Goal: Task Accomplishment & Management: Manage account settings

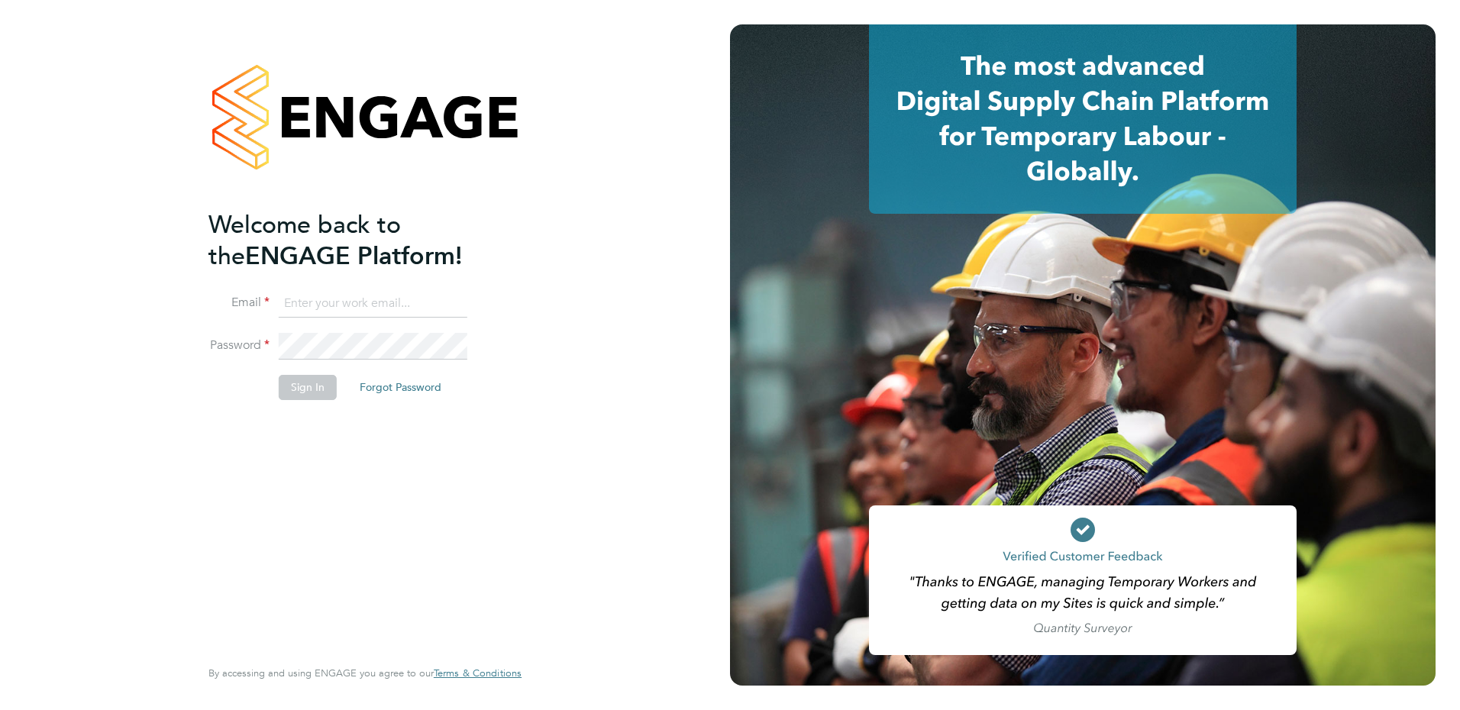
type input "[PERSON_NAME][EMAIL_ADDRESS][DOMAIN_NAME]"
click at [298, 386] on button "Sign In" at bounding box center [308, 387] width 58 height 24
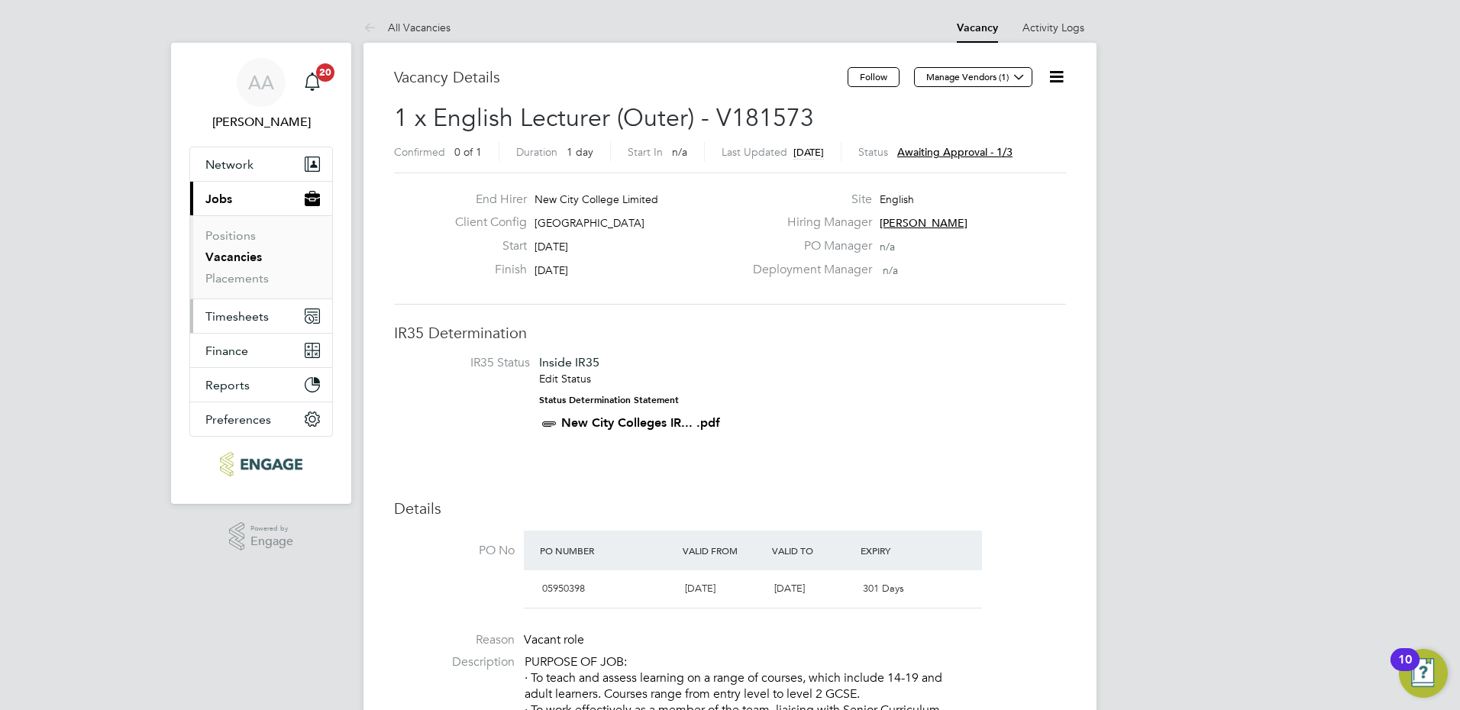
click at [308, 312] on icon "Main navigation" at bounding box center [312, 311] width 11 height 1
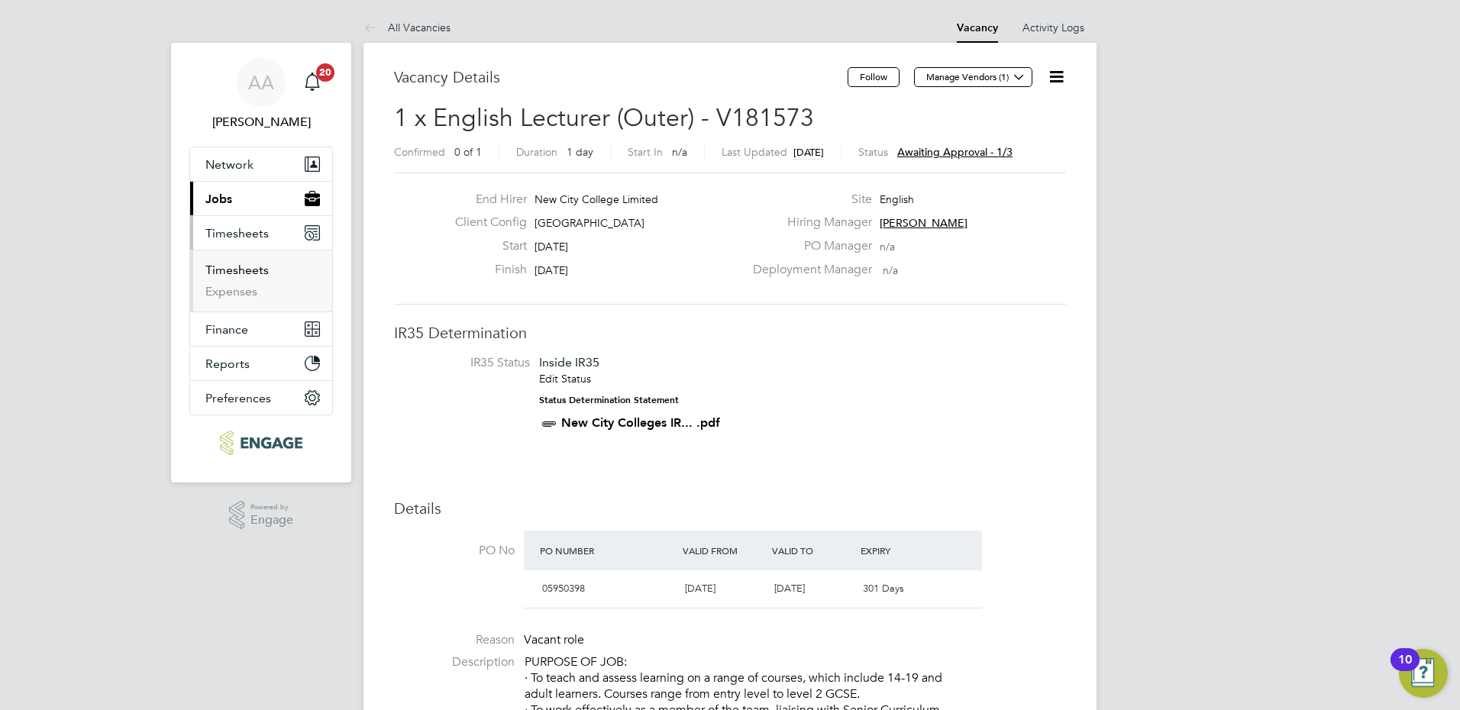
click at [249, 267] on link "Timesheets" at bounding box center [236, 270] width 63 height 15
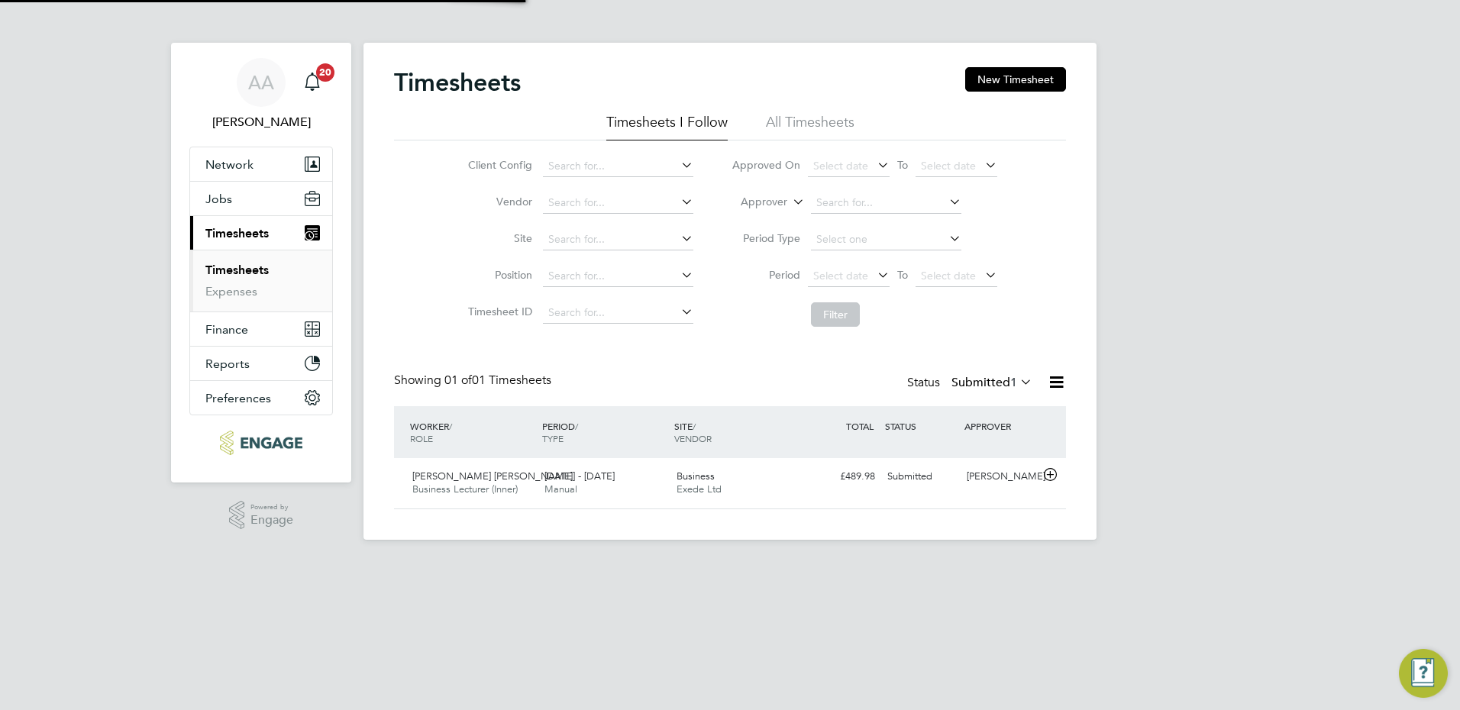
scroll to position [39, 133]
click at [484, 472] on span "[PERSON_NAME] [PERSON_NAME]" at bounding box center [492, 475] width 160 height 13
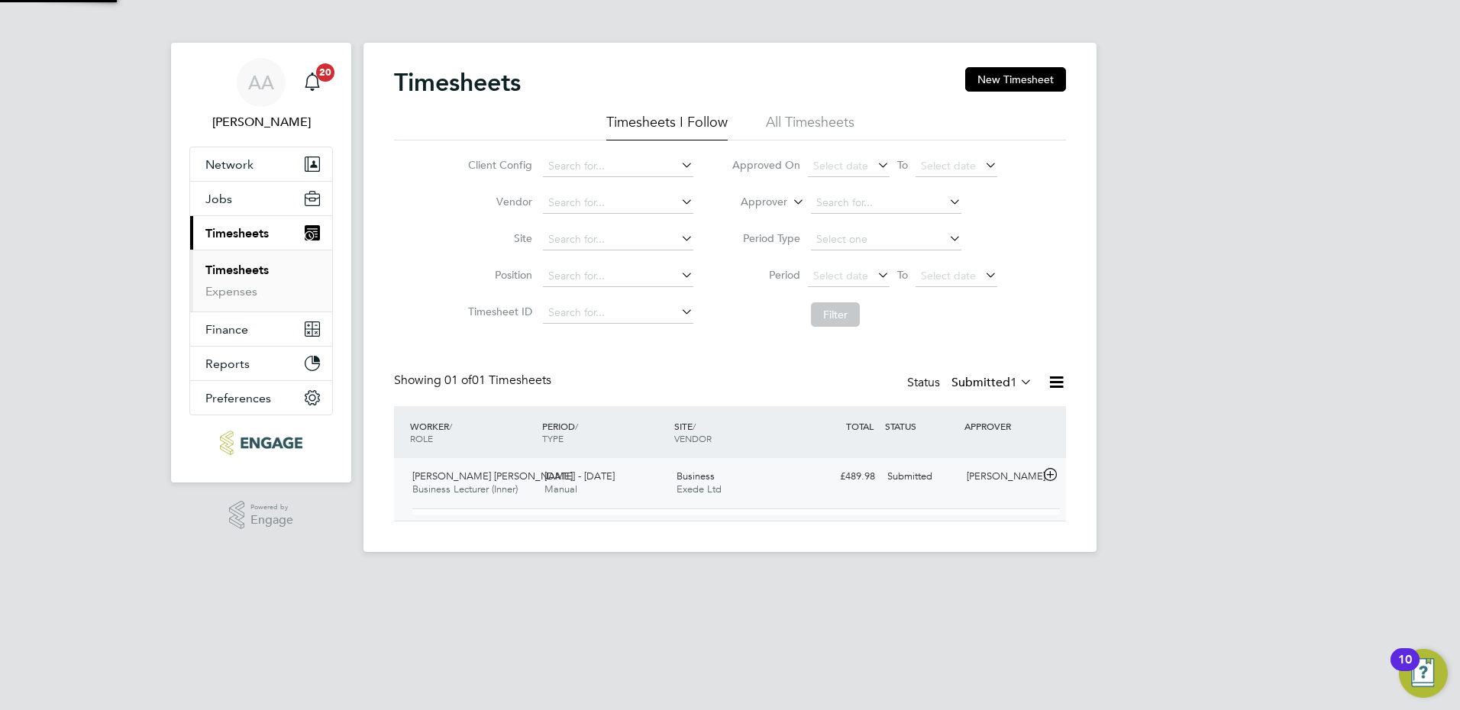
scroll to position [26, 149]
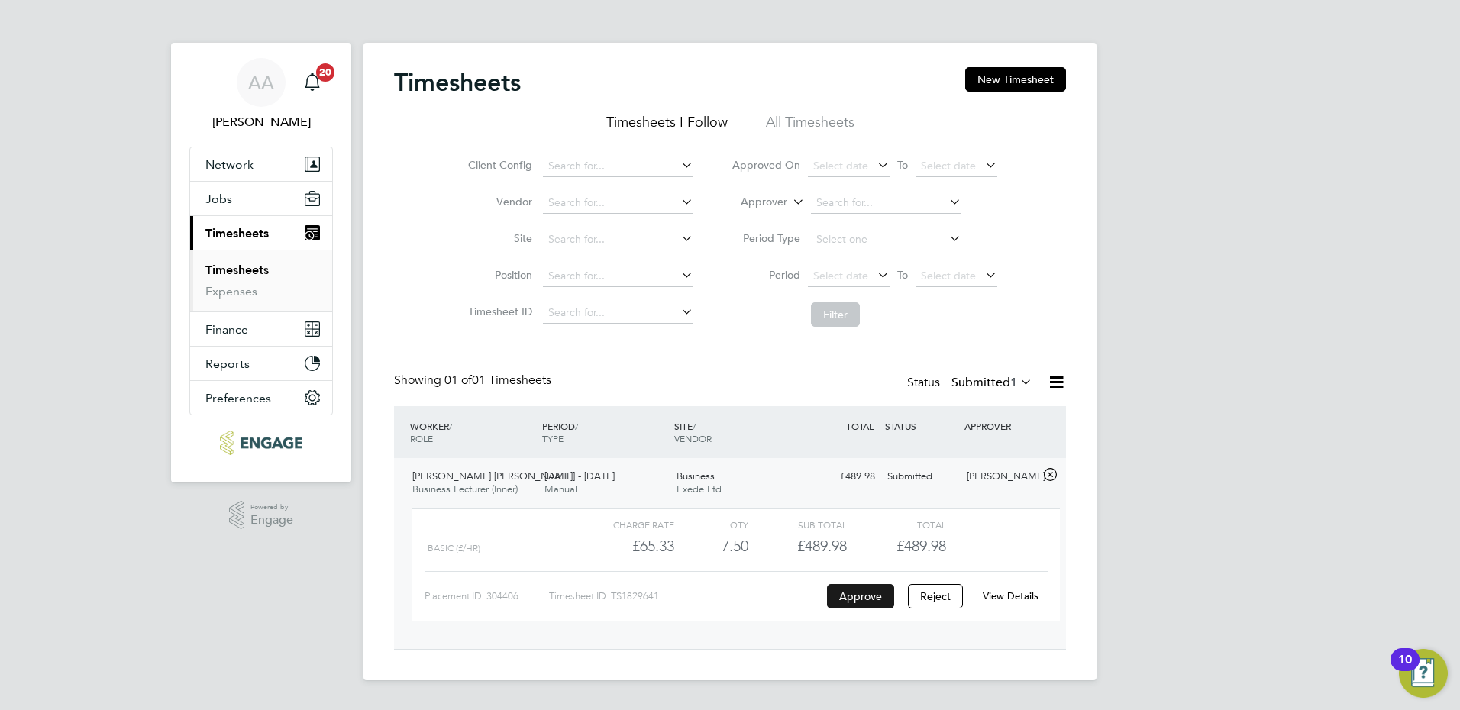
click at [865, 595] on button "Approve" at bounding box center [860, 596] width 67 height 24
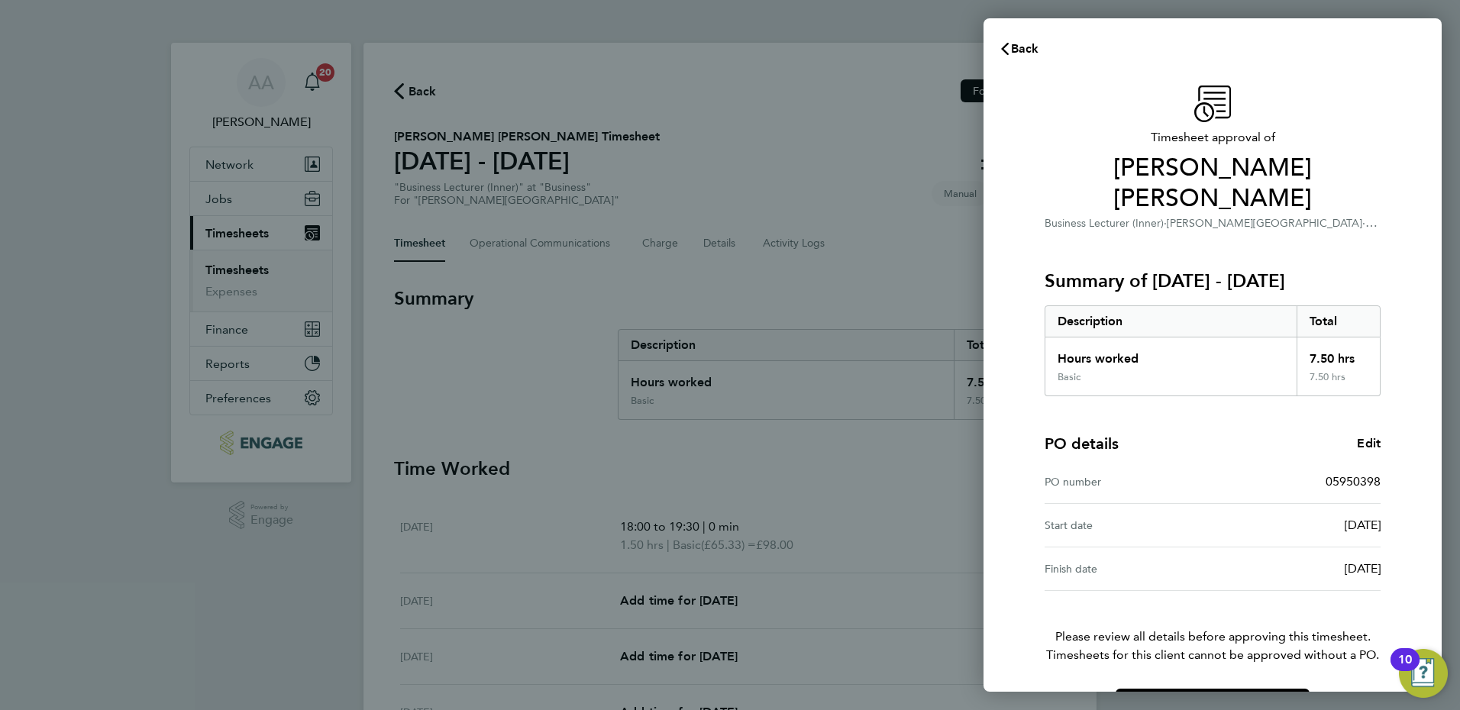
click at [918, 150] on div "Back Timesheet approval of Clare Aderonke Adewusi Business Lecturer (Inner) · H…" at bounding box center [730, 355] width 1460 height 710
click at [1005, 44] on icon "button" at bounding box center [1005, 49] width 12 height 12
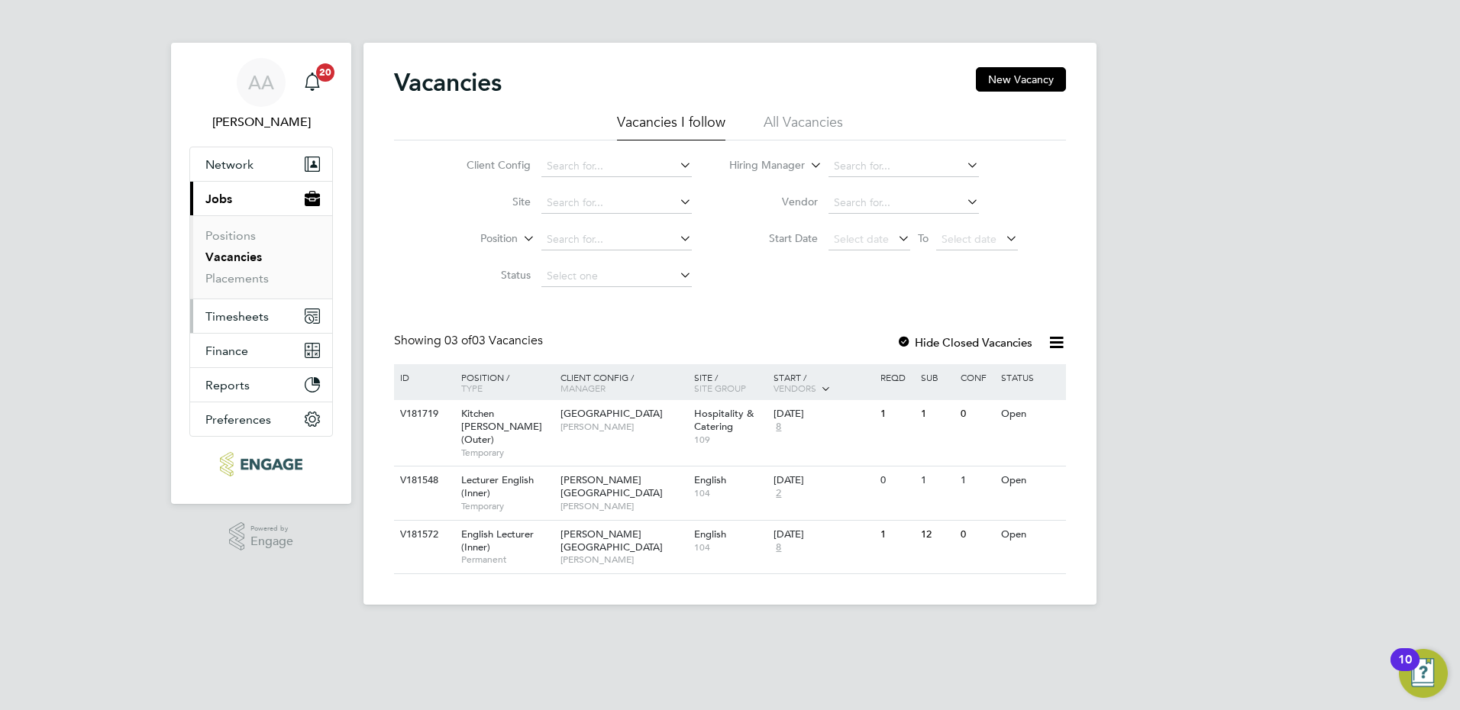
click at [248, 312] on span "Timesheets" at bounding box center [236, 316] width 63 height 15
drag, startPoint x: 69, startPoint y: 223, endPoint x: 11, endPoint y: 169, distance: 78.3
click at [69, 223] on div "AA Alison Arnaud Notifications 20 Applications: Network Sites Workers Current p…" at bounding box center [730, 314] width 1460 height 629
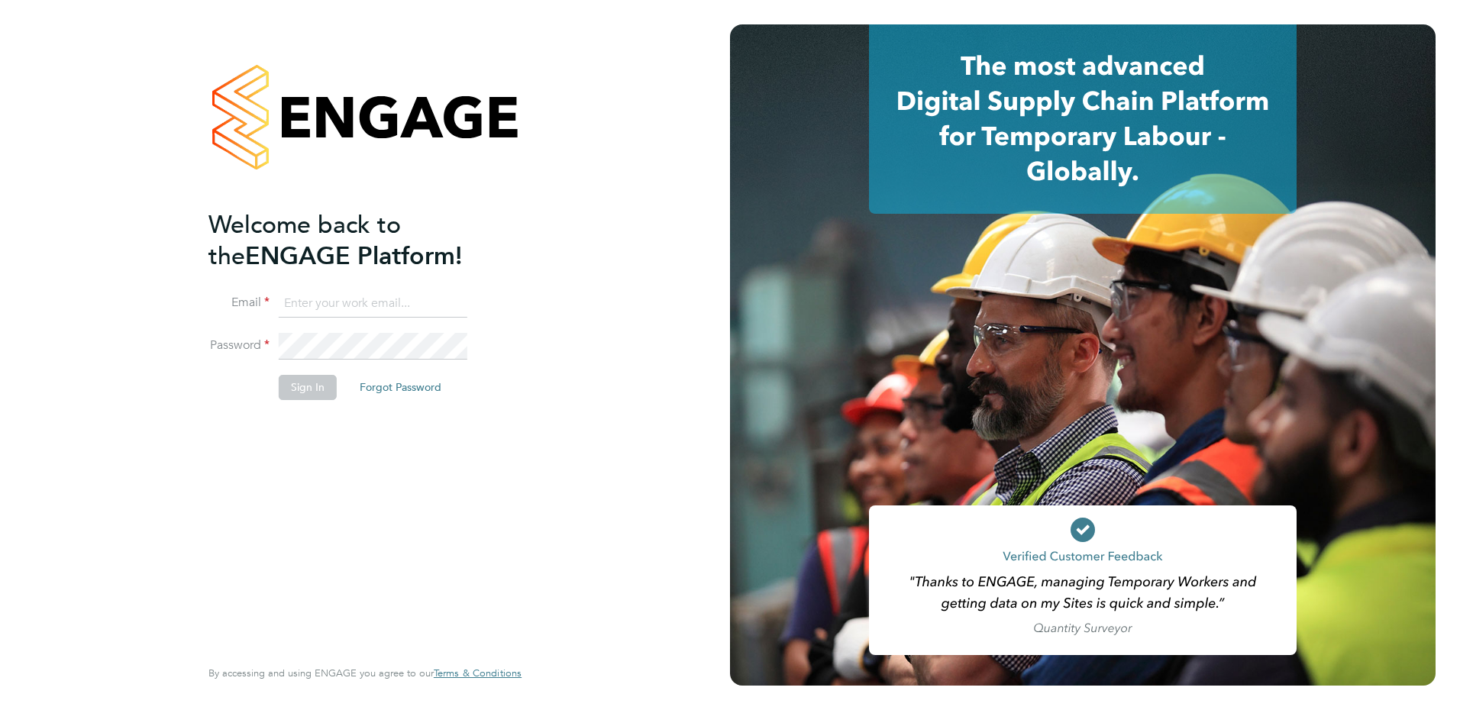
type input "alison.arnaud@ncclondon.ac.uk"
click at [298, 386] on button "Sign In" at bounding box center [308, 387] width 58 height 24
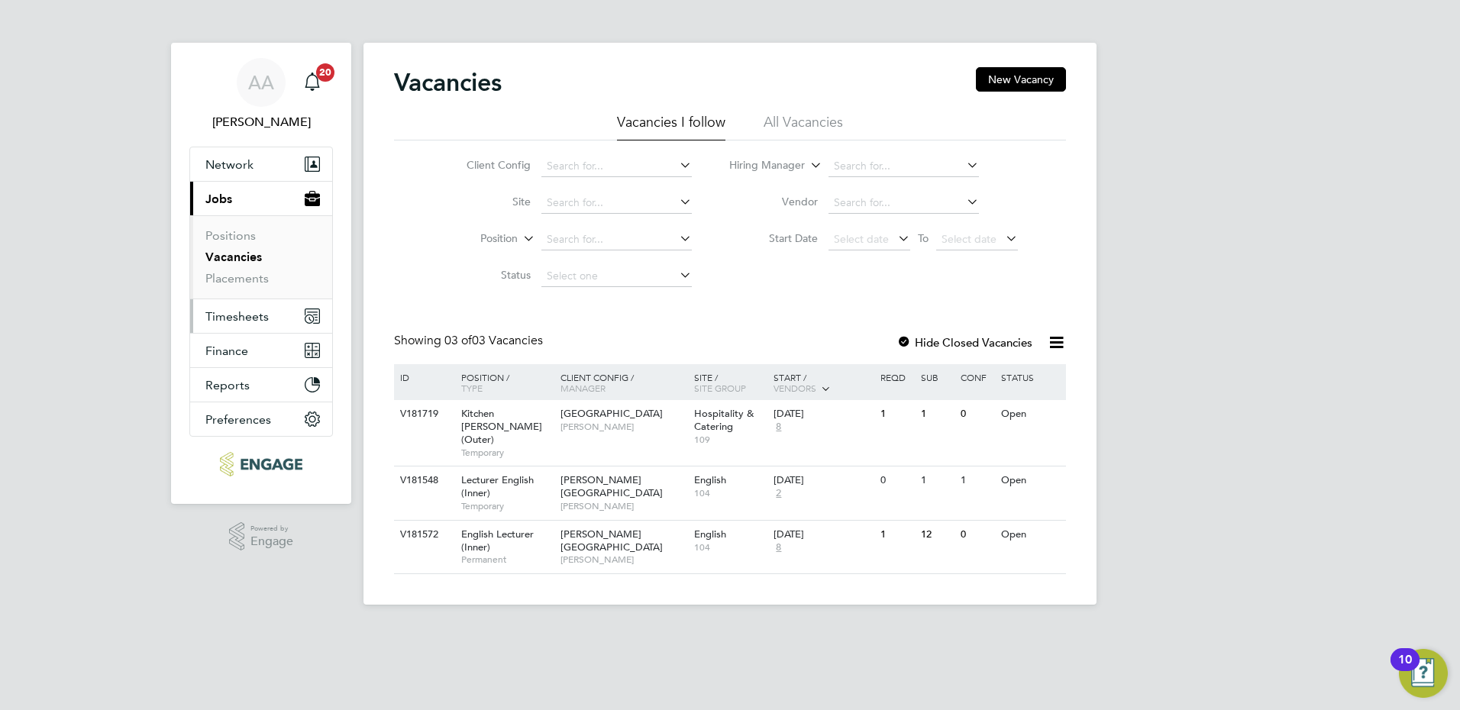
click at [313, 314] on icon "Main navigation" at bounding box center [312, 316] width 14 height 14
click at [311, 313] on icon "Main navigation" at bounding box center [312, 316] width 14 height 14
click at [310, 312] on icon "Main navigation" at bounding box center [312, 311] width 11 height 1
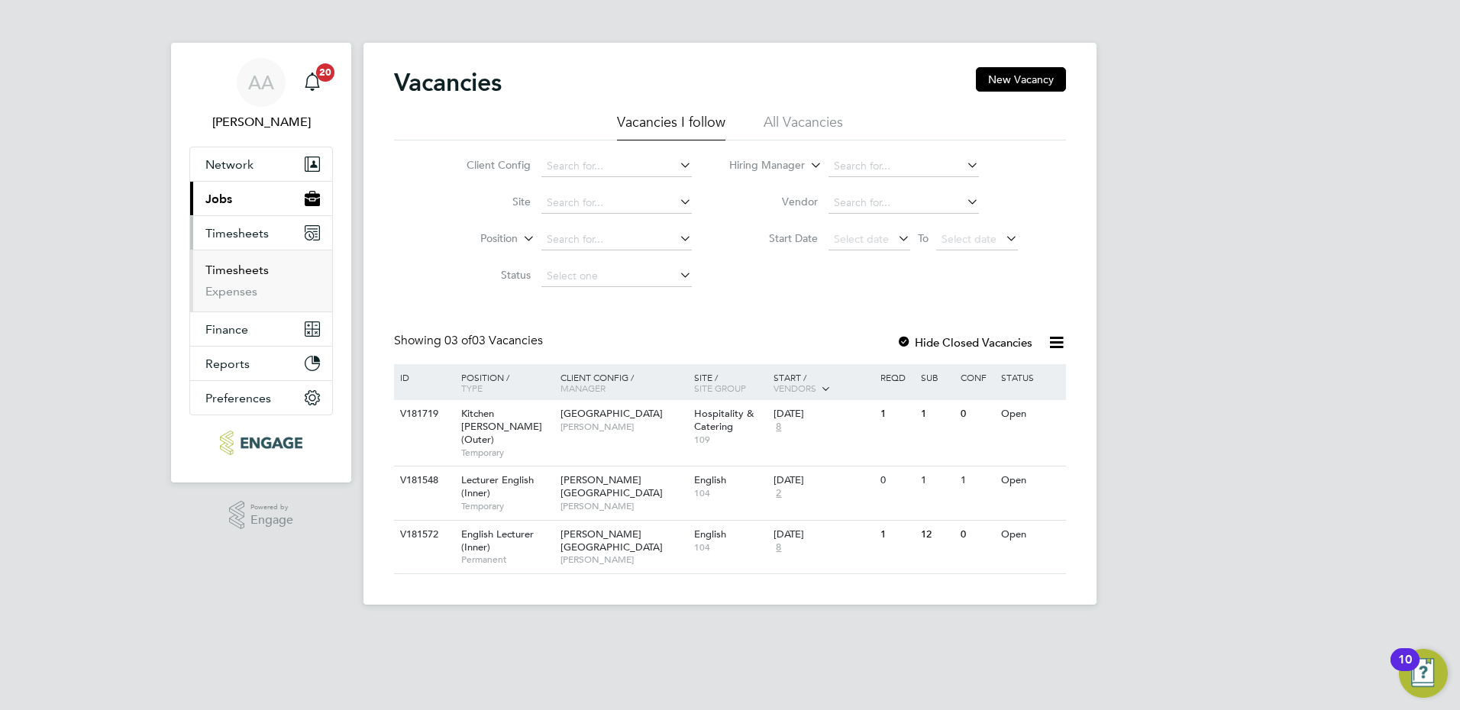
click at [244, 268] on link "Timesheets" at bounding box center [236, 270] width 63 height 15
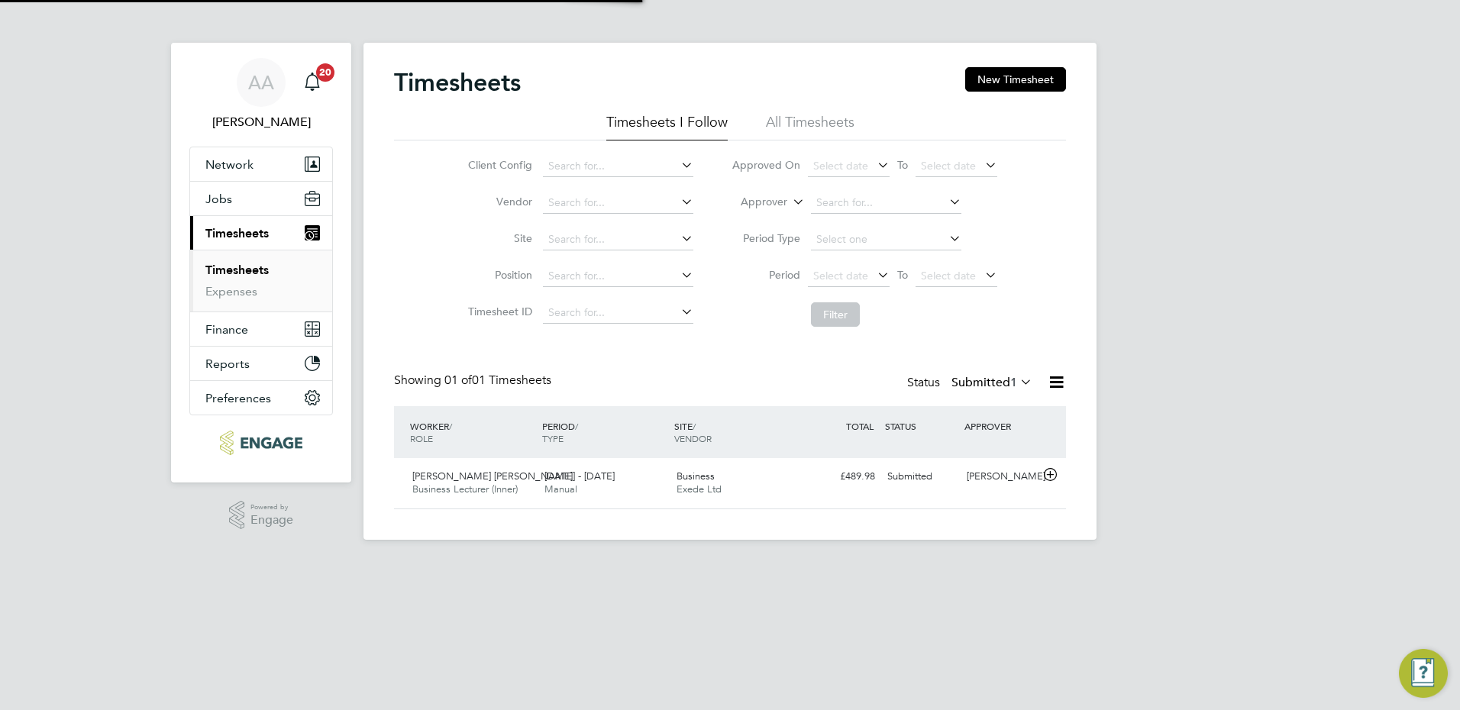
scroll to position [39, 133]
click at [1046, 473] on icon at bounding box center [1050, 475] width 19 height 12
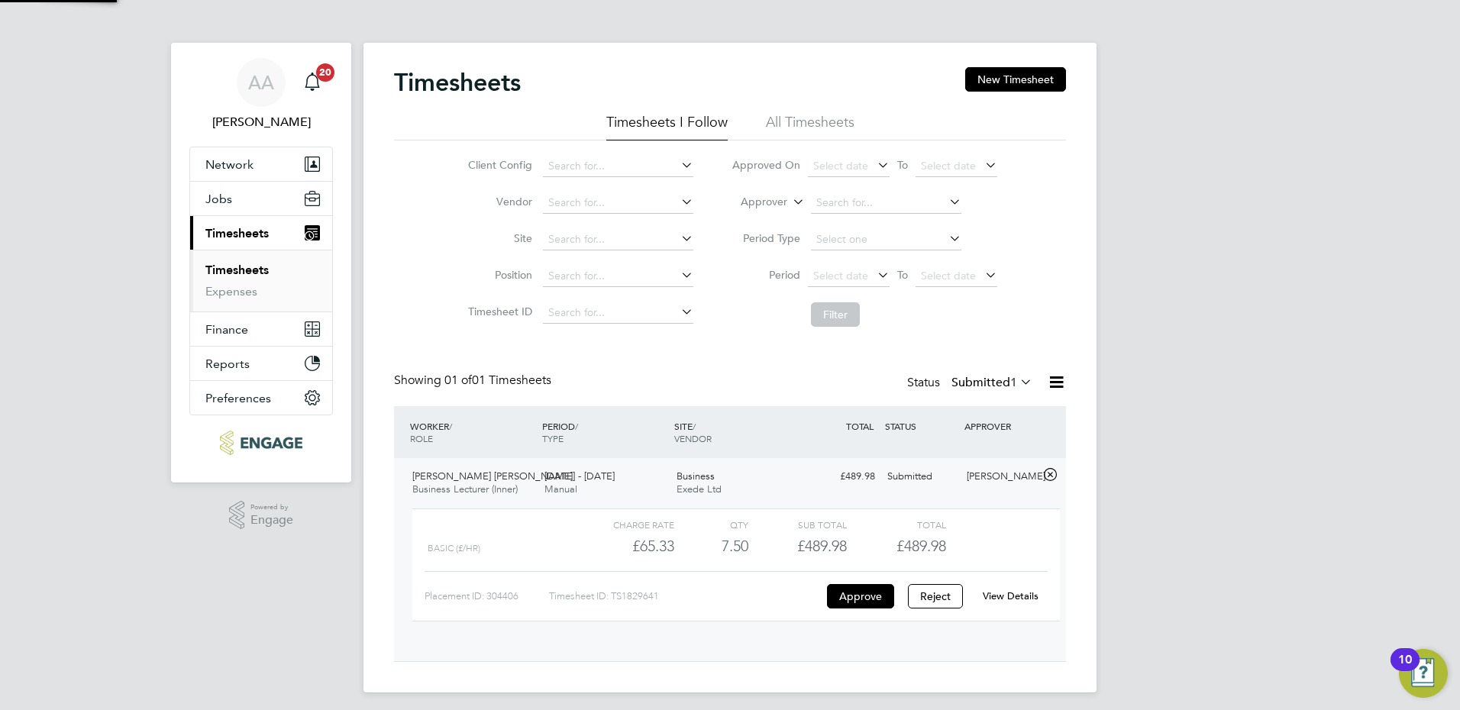
scroll to position [26, 149]
click at [850, 596] on button "Approve" at bounding box center [860, 596] width 67 height 24
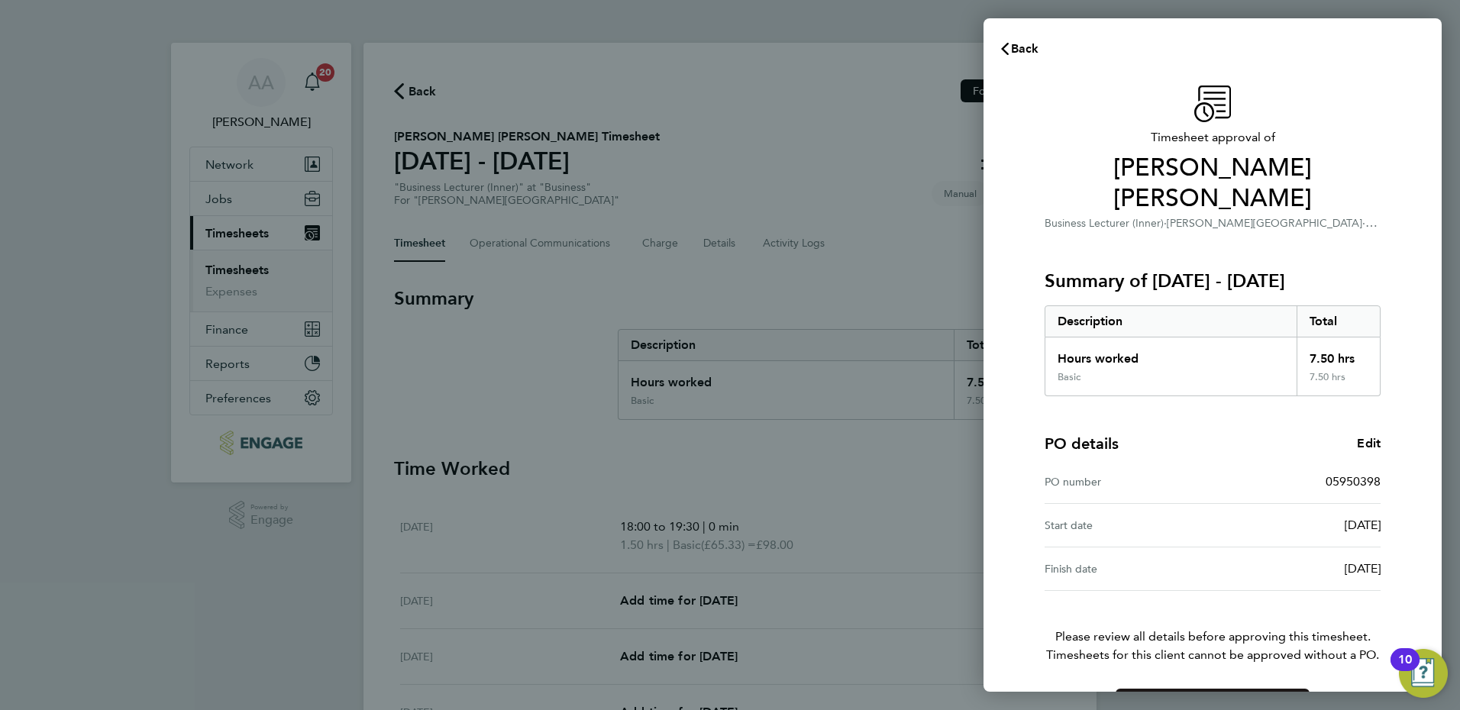
click at [1215, 699] on span "Confirm Timesheet Approval" at bounding box center [1212, 706] width 163 height 15
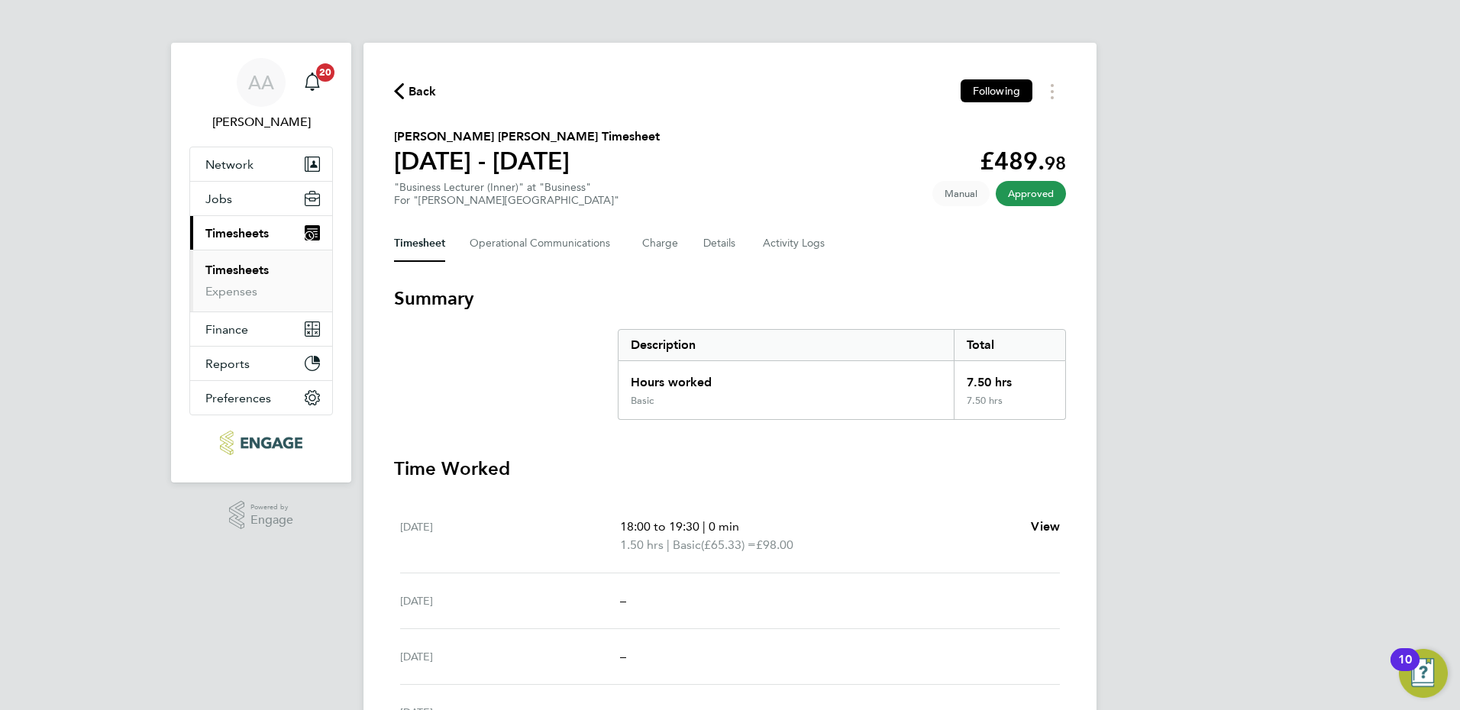
click at [395, 91] on icon "button" at bounding box center [399, 91] width 10 height 16
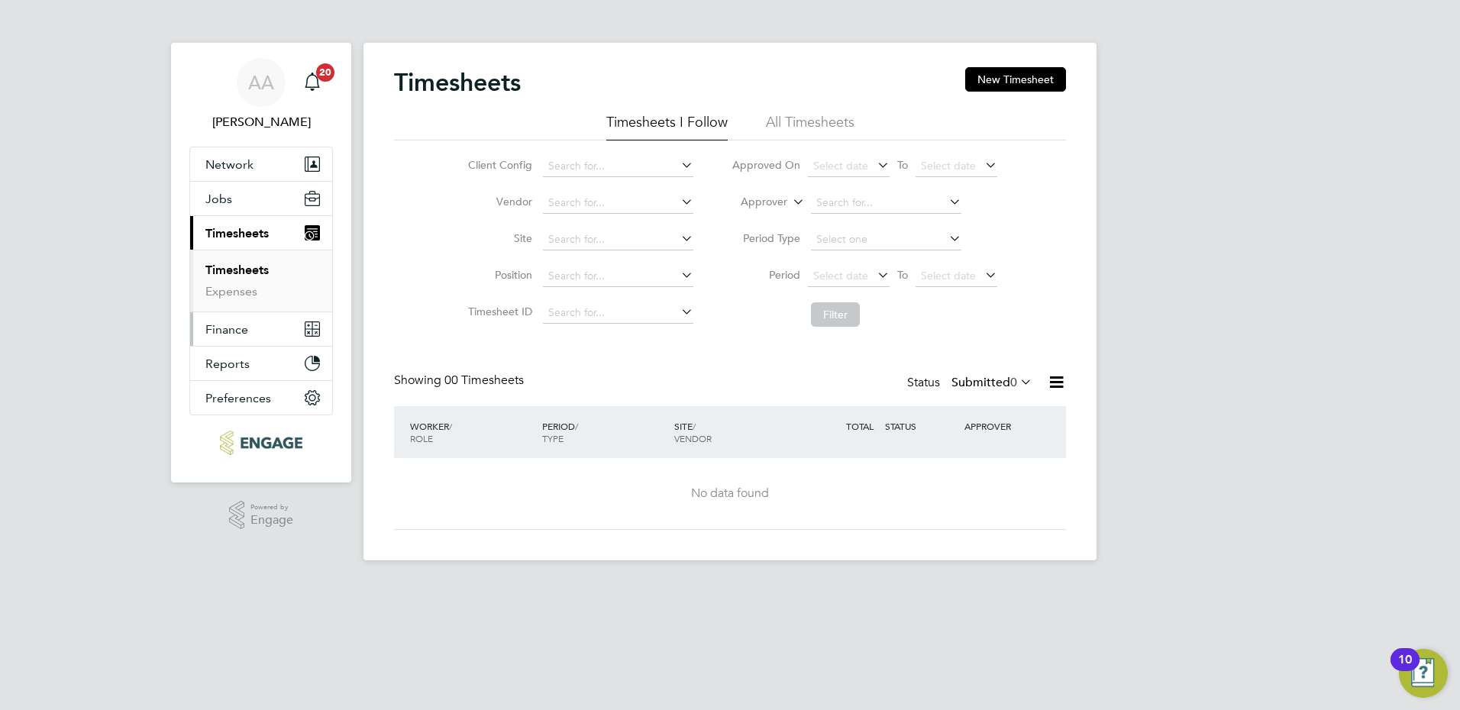
click at [235, 322] on span "Finance" at bounding box center [226, 329] width 43 height 15
click at [227, 203] on span "Jobs" at bounding box center [218, 199] width 27 height 15
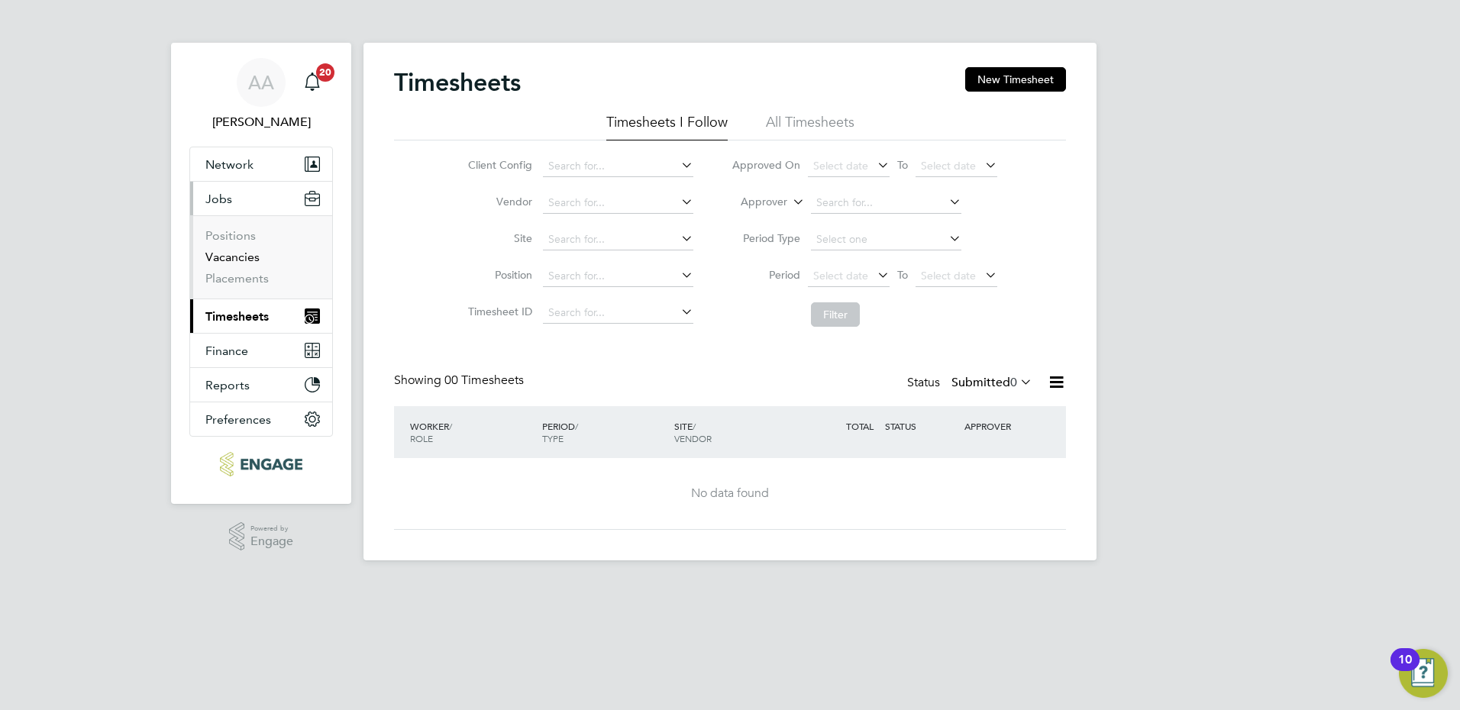
click at [225, 254] on link "Vacancies" at bounding box center [232, 257] width 54 height 15
